Goal: Information Seeking & Learning: Check status

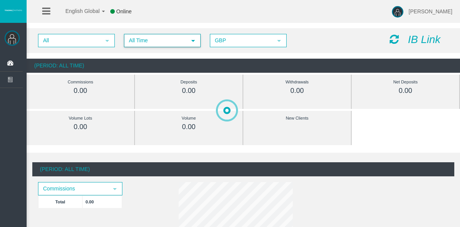
click at [134, 38] on span "All Time" at bounding box center [156, 41] width 62 height 12
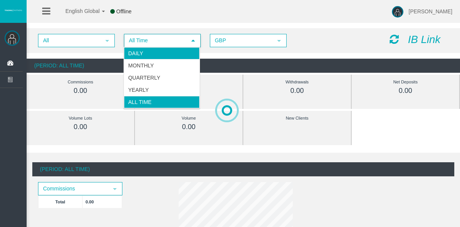
click at [142, 54] on li "Daily" at bounding box center [162, 53] width 76 height 12
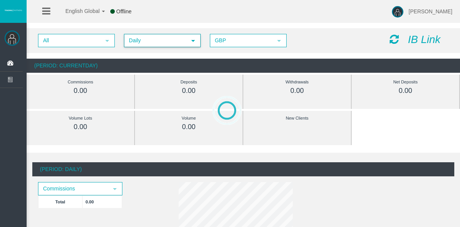
click at [142, 45] on span "Daily" at bounding box center [156, 41] width 62 height 12
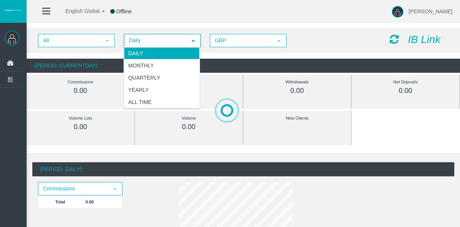
click at [143, 50] on li "Daily" at bounding box center [162, 53] width 76 height 12
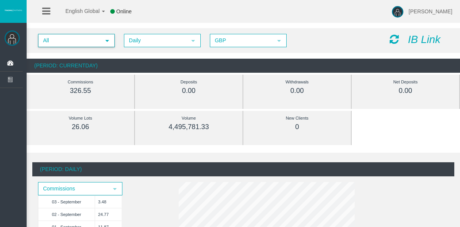
click at [92, 43] on span "All" at bounding box center [70, 41] width 62 height 12
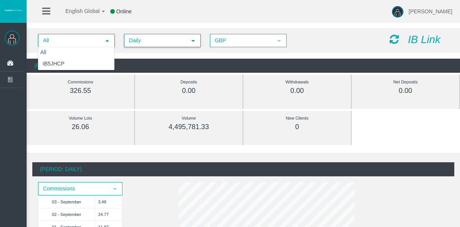
click at [127, 42] on span "Daily" at bounding box center [156, 41] width 62 height 12
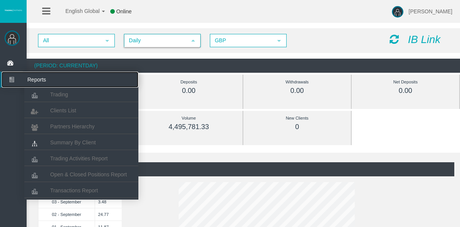
click at [19, 78] on icon at bounding box center [12, 80] width 20 height 16
click at [64, 94] on span "Trading" at bounding box center [59, 94] width 18 height 6
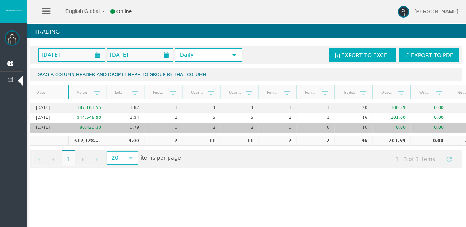
click at [356, 128] on td "10" at bounding box center [354, 128] width 38 height 10
click at [362, 123] on td "10" at bounding box center [354, 128] width 38 height 10
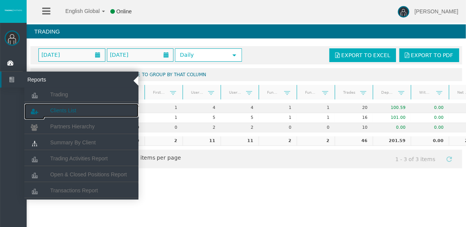
click at [70, 111] on span "Clients List" at bounding box center [63, 110] width 26 height 6
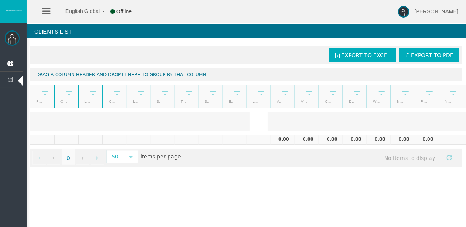
drag, startPoint x: 56, startPoint y: 56, endPoint x: 60, endPoint y: 59, distance: 5.4
click at [56, 56] on div "Export to Excel Export to PDF" at bounding box center [246, 55] width 427 height 14
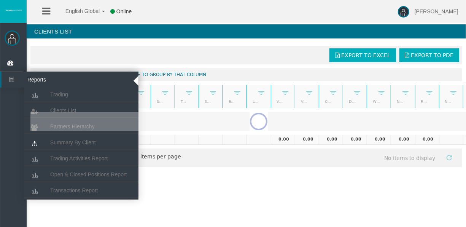
click at [14, 82] on icon at bounding box center [12, 80] width 20 height 16
click at [60, 102] on li "Clients List" at bounding box center [81, 109] width 114 height 15
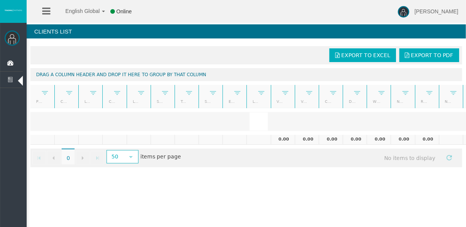
click at [69, 122] on div at bounding box center [258, 121] width 456 height 19
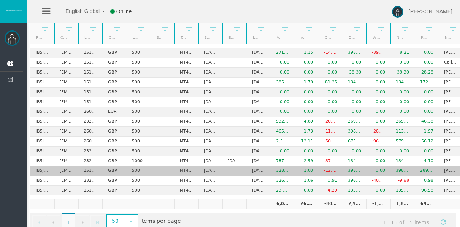
scroll to position [80, 0]
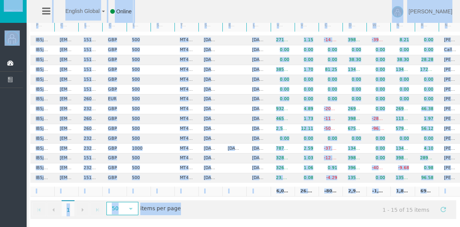
drag, startPoint x: 318, startPoint y: 223, endPoint x: 340, endPoint y: 230, distance: 23.4
click at [340, 150] on html "English Global 简体中文 English Global 日本語 한국어 Online Tyler Pearson Help Log Out Ty…" at bounding box center [230, 37] width 460 height 227
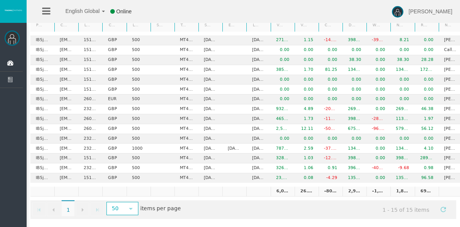
drag, startPoint x: 340, startPoint y: 230, endPoint x: 336, endPoint y: 216, distance: 14.0
click at [336, 216] on div "Export to Excel Export to PDF Drag a column header and drop it here to group by…" at bounding box center [244, 94] width 434 height 257
drag, startPoint x: 355, startPoint y: 186, endPoint x: 349, endPoint y: 186, distance: 6.1
click at [349, 186] on td "2,979.83" at bounding box center [355, 191] width 24 height 10
copy td "2,9"
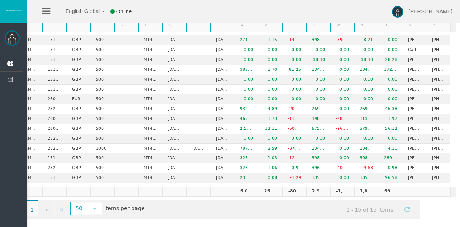
drag, startPoint x: 270, startPoint y: 216, endPoint x: 210, endPoint y: 221, distance: 60.3
click at [210, 221] on div "Export to Excel Export to PDF Drag a column header and drop it here to group by…" at bounding box center [244, 94] width 434 height 257
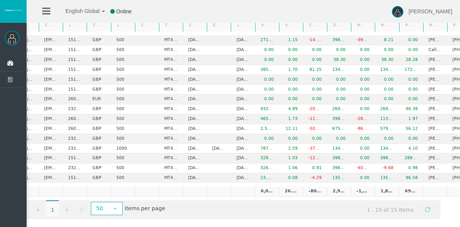
scroll to position [0, 0]
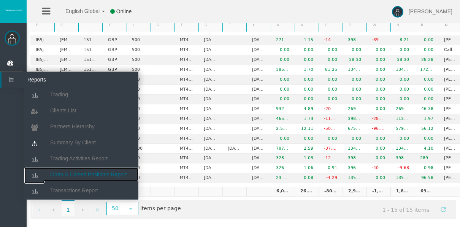
click at [73, 175] on span "Open & Closed Positions Report" at bounding box center [88, 174] width 77 height 6
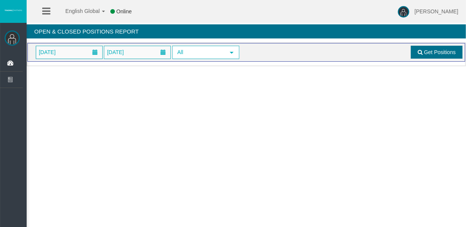
click at [446, 46] on link "Get Positions" at bounding box center [437, 52] width 52 height 13
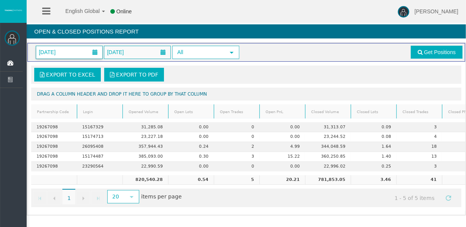
click at [83, 52] on span "01/09/2025" at bounding box center [69, 52] width 66 height 13
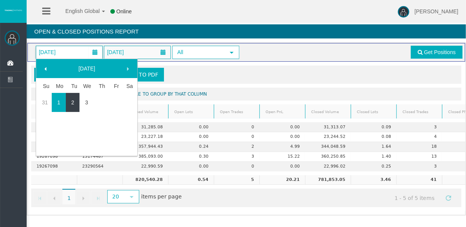
click at [78, 97] on link "2" at bounding box center [73, 102] width 14 height 14
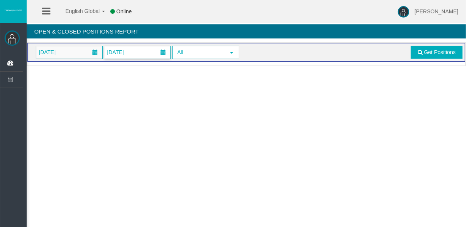
click at [126, 52] on span "03/09/2025" at bounding box center [115, 52] width 21 height 11
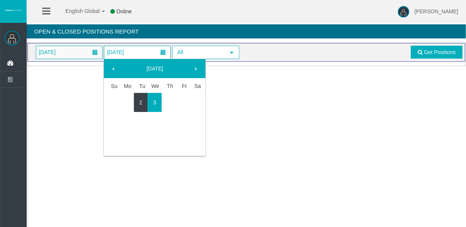
click at [142, 97] on link "2" at bounding box center [141, 102] width 14 height 14
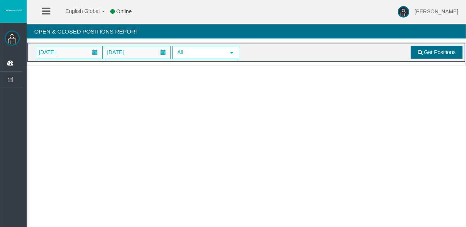
click at [434, 51] on span "Get Positions" at bounding box center [440, 52] width 32 height 6
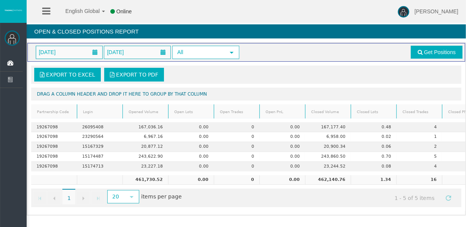
click at [49, 14] on icon at bounding box center [46, 11] width 8 height 10
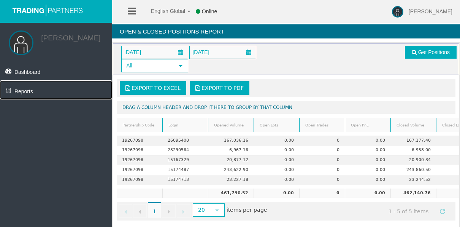
click at [33, 94] on link "Reports" at bounding box center [56, 89] width 112 height 19
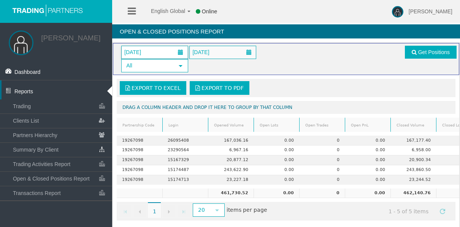
click at [170, 56] on span "02/09/2025" at bounding box center [155, 52] width 66 height 13
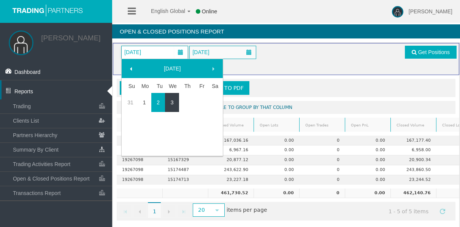
click at [175, 101] on link "3" at bounding box center [172, 102] width 14 height 14
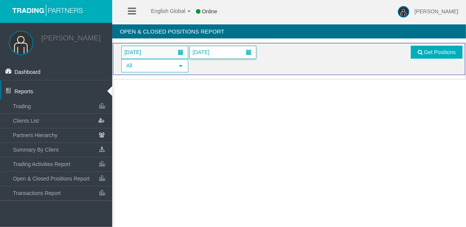
click at [209, 50] on span "03/09/2025" at bounding box center [200, 52] width 21 height 11
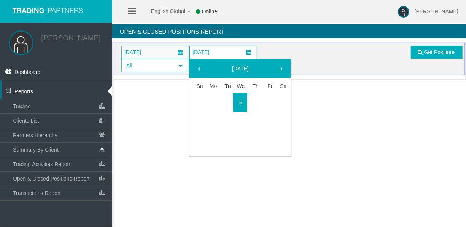
click at [242, 100] on link "3" at bounding box center [240, 102] width 14 height 14
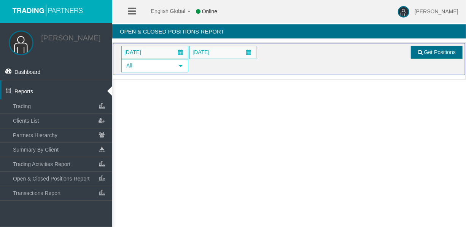
click at [433, 49] on span "Get Positions" at bounding box center [440, 52] width 32 height 6
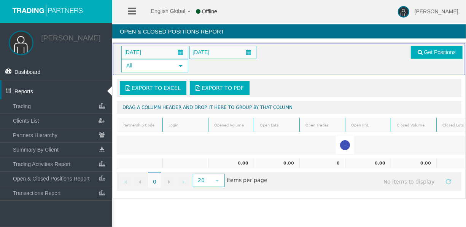
drag, startPoint x: 311, startPoint y: 199, endPoint x: 221, endPoint y: 193, distance: 90.0
click at [221, 193] on div "Loading... 03/09/2025 03/09/2025 All select Get Positions Export to Excel Expor…" at bounding box center [289, 120] width 354 height 157
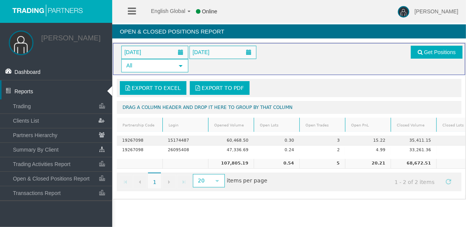
scroll to position [0, 123]
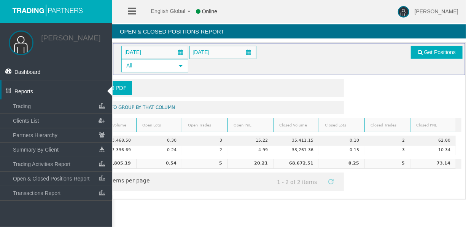
drag, startPoint x: 406, startPoint y: 191, endPoint x: 339, endPoint y: 188, distance: 67.1
click at [340, 188] on div "Export to Excel Export to PDF Drag a column header and drop it here to group by…" at bounding box center [289, 135] width 352 height 120
click at [41, 70] on link "Dashboard" at bounding box center [56, 70] width 112 height 19
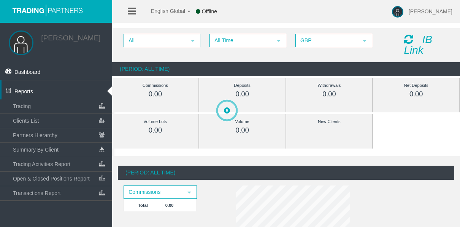
click at [239, 46] on span "All Time select 5" at bounding box center [248, 40] width 77 height 13
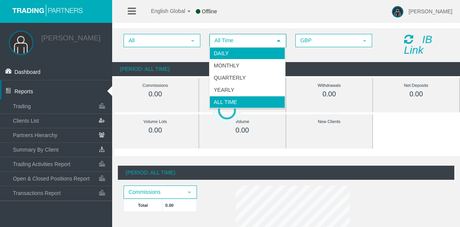
click at [235, 54] on li "Daily" at bounding box center [248, 53] width 76 height 12
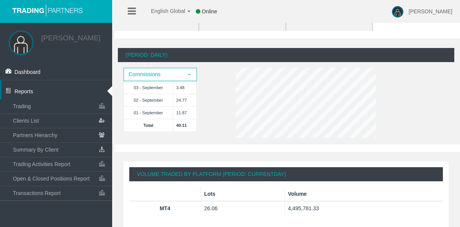
scroll to position [76, 0]
